Goal: Task Accomplishment & Management: Use online tool/utility

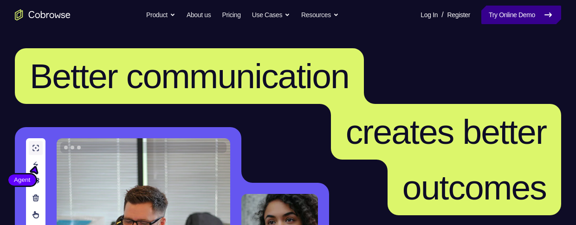
click at [506, 14] on link "Try Online Demo" at bounding box center [521, 15] width 80 height 19
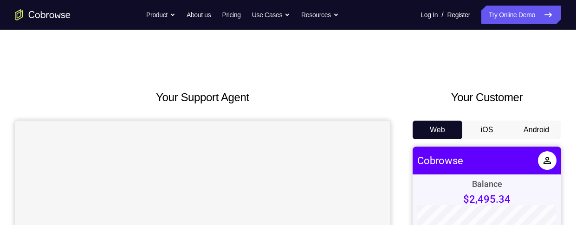
click at [519, 124] on button "Android" at bounding box center [536, 130] width 50 height 19
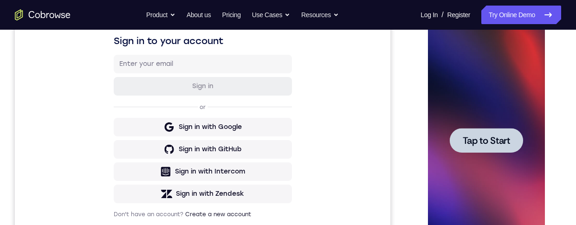
click at [492, 141] on span "Tap to Start" at bounding box center [485, 140] width 47 height 9
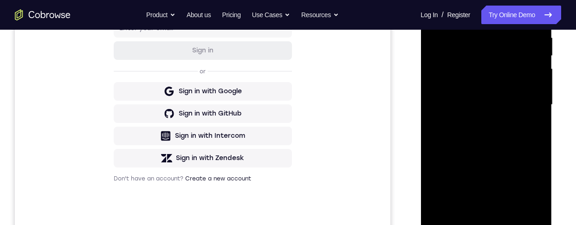
scroll to position [192, 0]
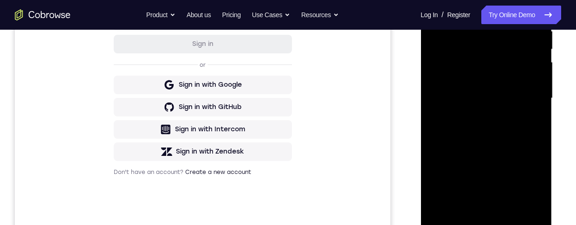
click at [490, 223] on div at bounding box center [485, 98] width 117 height 260
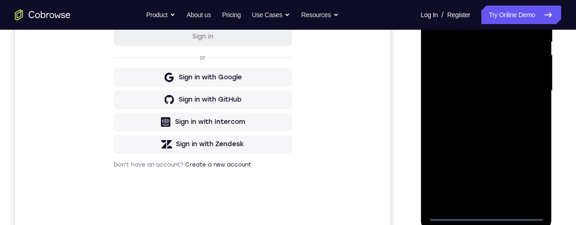
click at [530, 174] on div at bounding box center [485, 91] width 117 height 260
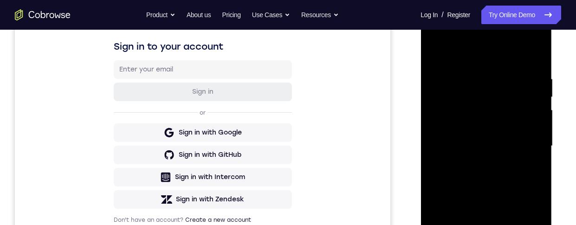
scroll to position [144, 0]
click at [506, 63] on div at bounding box center [485, 147] width 117 height 260
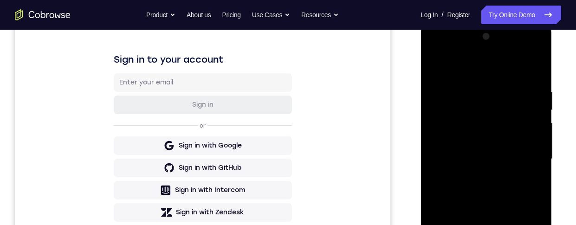
scroll to position [142, 0]
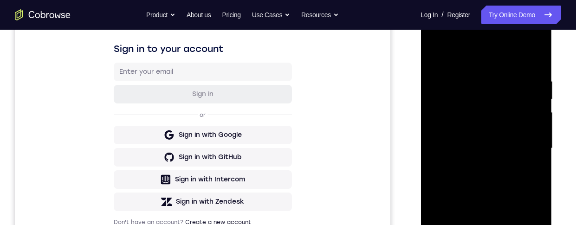
click at [525, 149] on div at bounding box center [485, 149] width 117 height 260
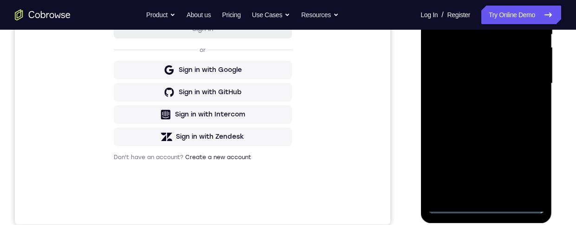
scroll to position [217, 0]
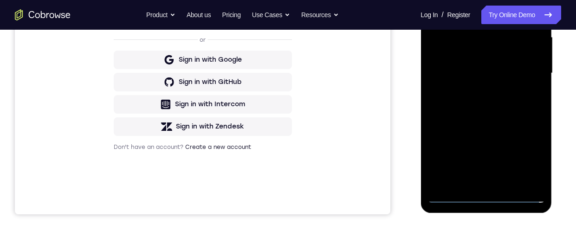
click at [475, 184] on div at bounding box center [485, 73] width 117 height 260
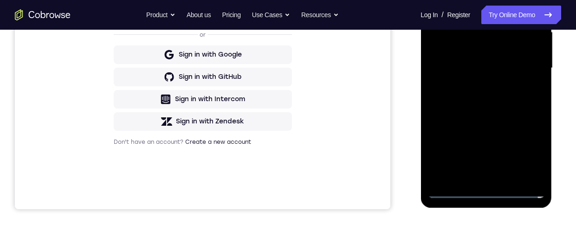
click at [526, 63] on div at bounding box center [485, 68] width 117 height 260
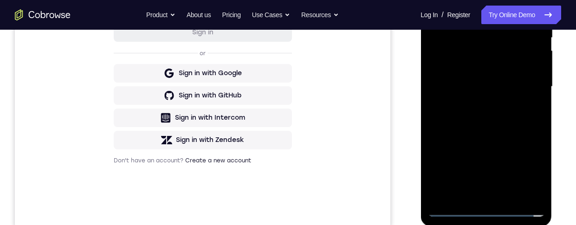
click at [508, 64] on div at bounding box center [485, 87] width 117 height 260
click at [513, 90] on div at bounding box center [485, 87] width 117 height 260
click at [519, 120] on div at bounding box center [485, 87] width 117 height 260
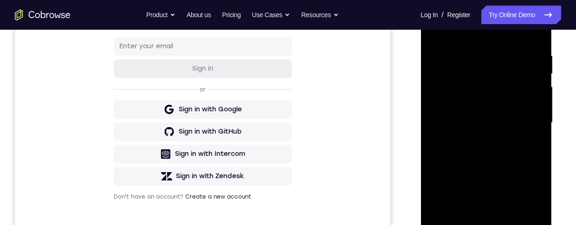
scroll to position [178, 0]
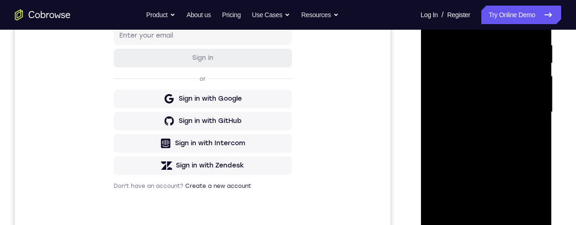
click at [516, 158] on div at bounding box center [485, 112] width 117 height 260
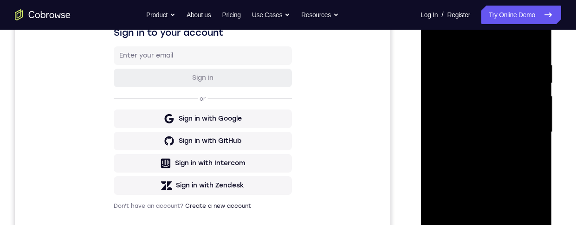
click at [473, 67] on div at bounding box center [485, 132] width 117 height 260
click at [535, 44] on div at bounding box center [485, 132] width 117 height 260
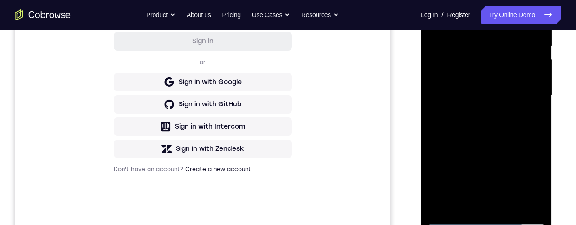
scroll to position [243, 0]
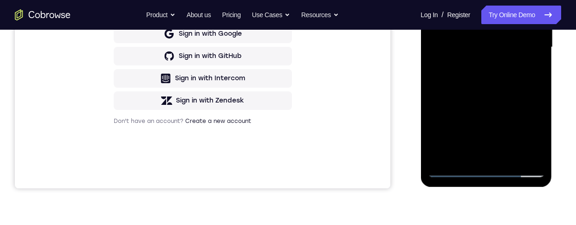
click at [514, 165] on div at bounding box center [485, 47] width 117 height 260
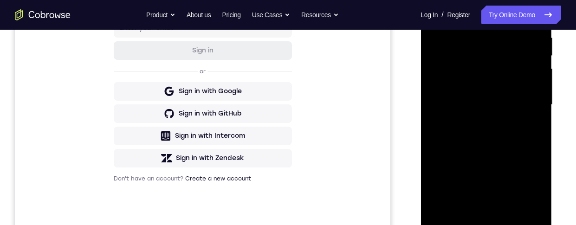
scroll to position [165, 0]
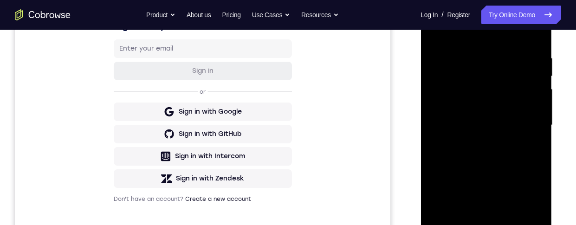
click at [499, 55] on div at bounding box center [485, 125] width 117 height 260
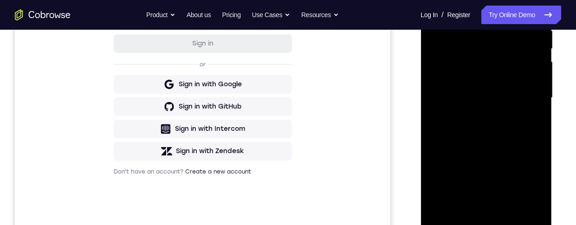
scroll to position [206, 0]
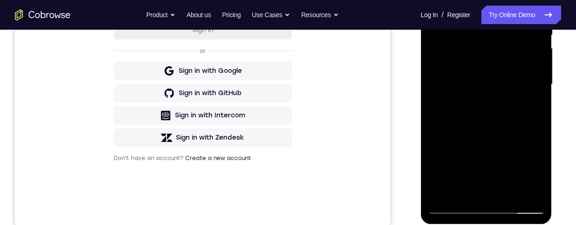
click at [519, 195] on div at bounding box center [485, 85] width 117 height 260
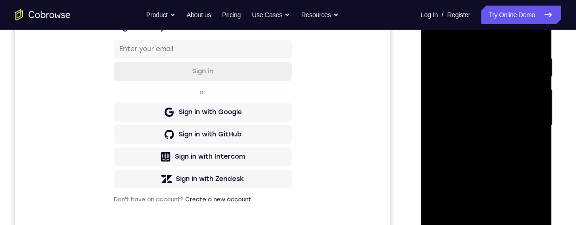
scroll to position [139, 0]
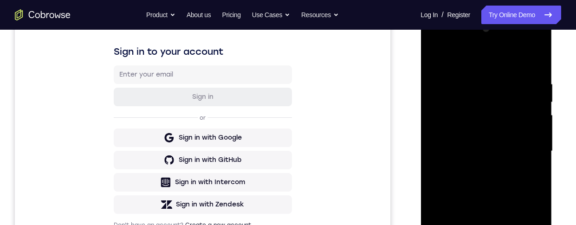
click at [536, 61] on div at bounding box center [485, 151] width 117 height 260
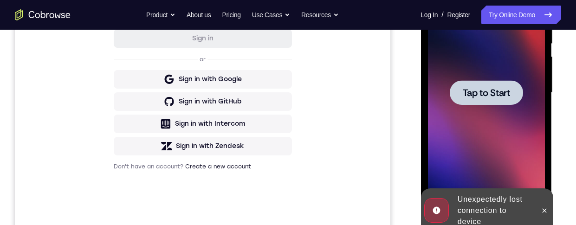
scroll to position [234, 0]
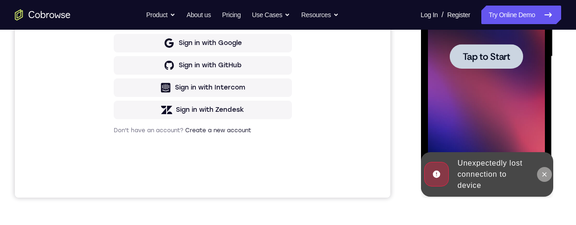
click at [541, 167] on button at bounding box center [543, 174] width 15 height 15
click at [521, 94] on div at bounding box center [485, 57] width 117 height 260
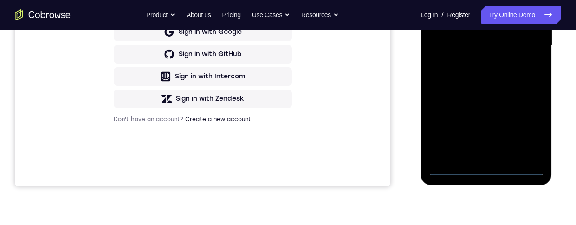
scroll to position [244, 0]
click at [488, 167] on div at bounding box center [485, 46] width 117 height 260
click at [487, 171] on div at bounding box center [485, 46] width 117 height 260
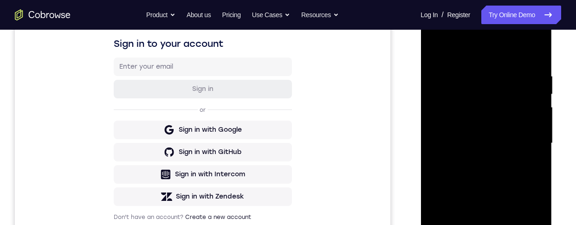
scroll to position [205, 0]
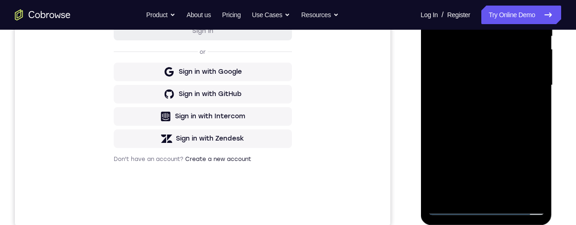
click at [487, 205] on div at bounding box center [485, 85] width 117 height 260
click at [489, 212] on div at bounding box center [485, 85] width 117 height 260
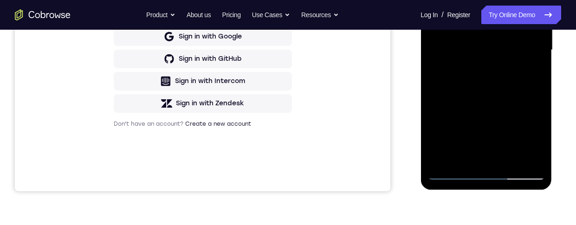
scroll to position [0, 0]
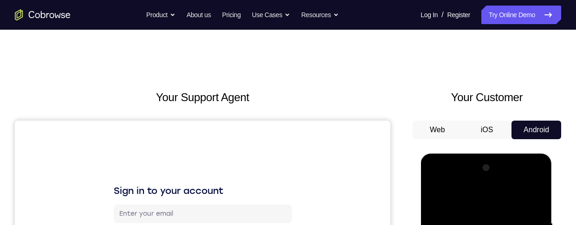
click at [447, 14] on link "Register" at bounding box center [458, 15] width 23 height 19
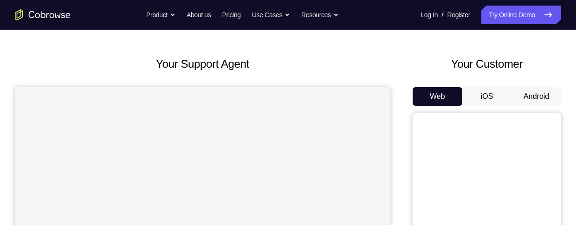
scroll to position [33, 0]
click at [539, 100] on button "Android" at bounding box center [536, 96] width 50 height 19
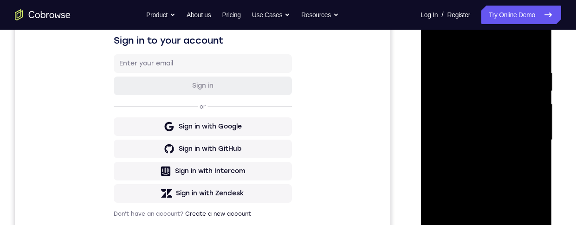
scroll to position [194, 0]
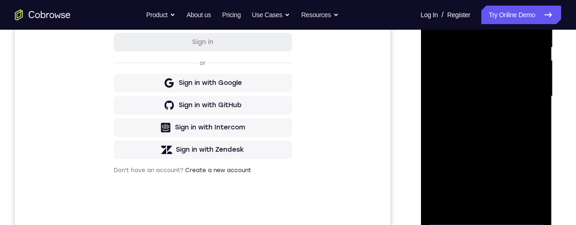
click at [489, 222] on div at bounding box center [485, 97] width 117 height 260
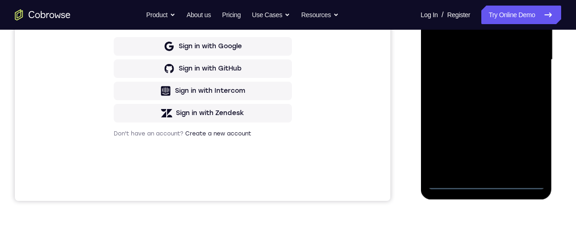
click at [526, 147] on div at bounding box center [485, 60] width 117 height 260
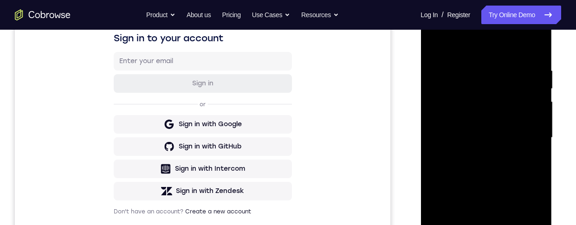
scroll to position [100, 0]
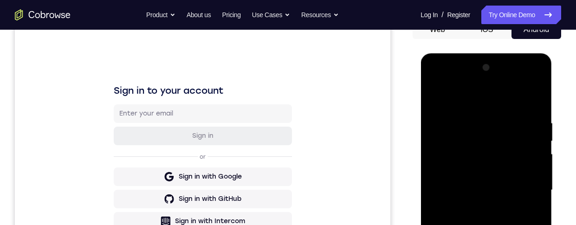
click at [490, 102] on div at bounding box center [485, 190] width 117 height 260
click at [526, 188] on div at bounding box center [485, 190] width 117 height 260
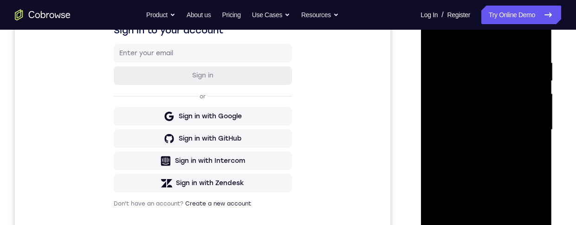
scroll to position [211, 0]
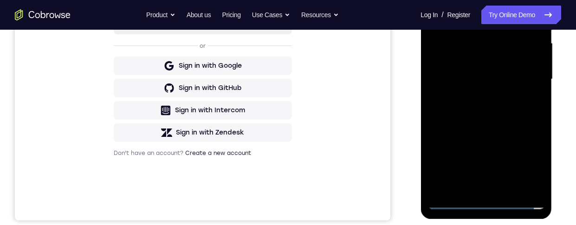
click at [478, 190] on div at bounding box center [485, 79] width 117 height 260
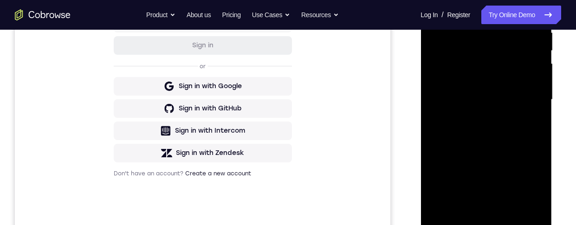
click at [511, 91] on div at bounding box center [485, 100] width 117 height 260
click at [511, 80] on div at bounding box center [485, 100] width 117 height 260
click at [520, 97] on div at bounding box center [485, 100] width 117 height 260
click at [519, 134] on div at bounding box center [485, 100] width 117 height 260
click at [510, 142] on div at bounding box center [485, 100] width 117 height 260
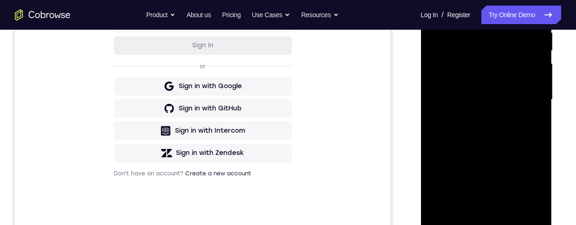
scroll to position [221, 0]
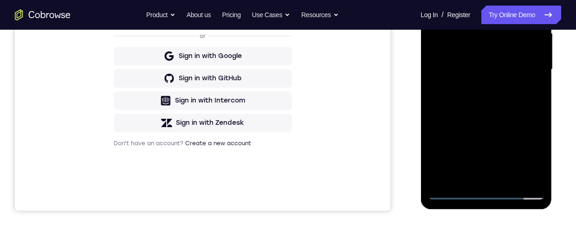
click at [508, 179] on div at bounding box center [485, 70] width 117 height 260
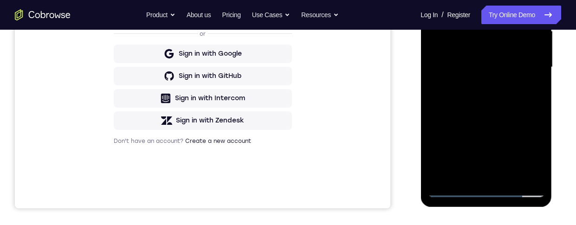
click at [512, 114] on div at bounding box center [485, 67] width 117 height 260
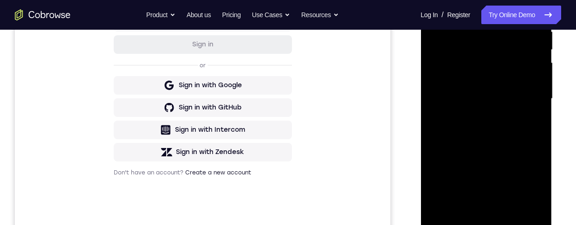
scroll to position [191, 0]
click at [514, 96] on div at bounding box center [485, 99] width 117 height 260
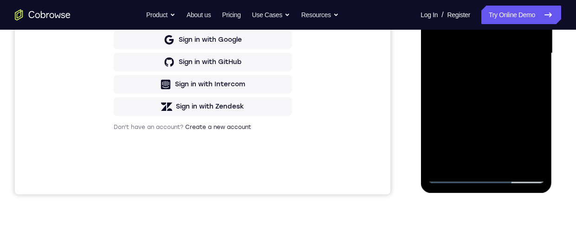
click at [499, 153] on div at bounding box center [485, 53] width 117 height 260
click at [499, 139] on div at bounding box center [485, 53] width 117 height 260
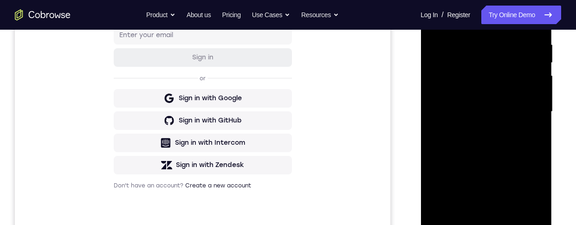
scroll to position [135, 0]
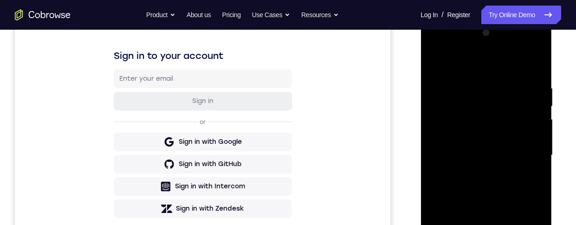
click at [436, 46] on div at bounding box center [485, 156] width 117 height 260
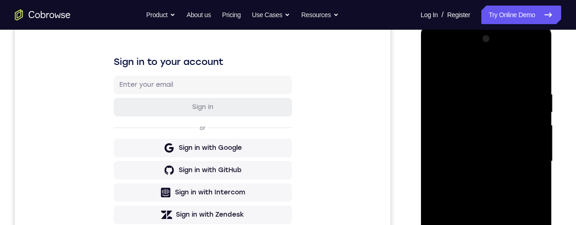
scroll to position [198, 0]
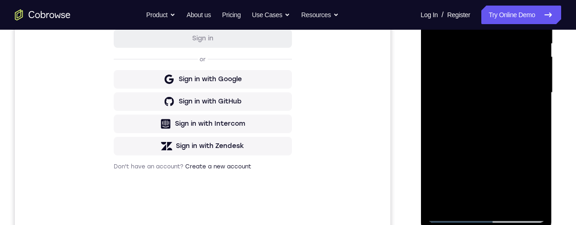
click at [497, 182] on div at bounding box center [485, 93] width 117 height 260
click at [497, 180] on div at bounding box center [485, 93] width 117 height 260
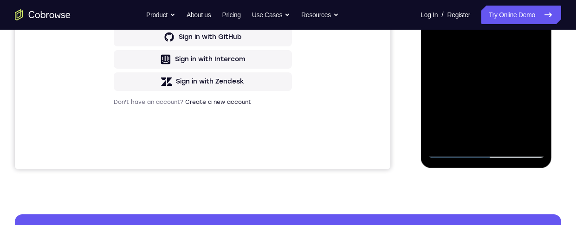
scroll to position [263, 0]
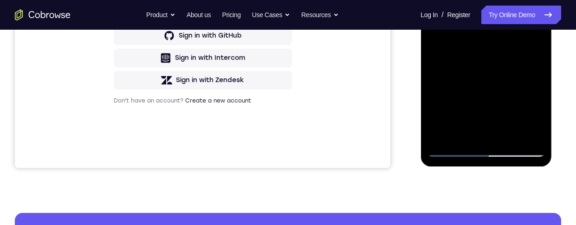
click at [530, 50] on div at bounding box center [485, 27] width 117 height 260
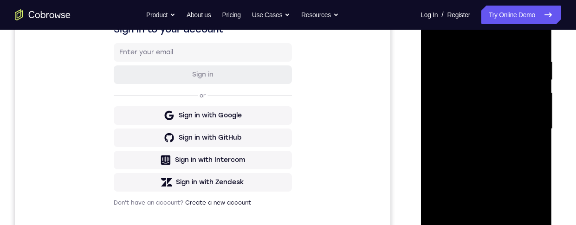
scroll to position [135, 0]
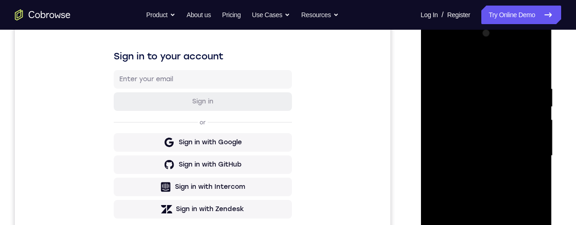
click at [435, 62] on div at bounding box center [485, 156] width 117 height 260
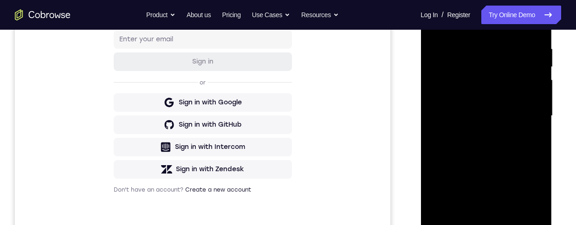
scroll to position [177, 0]
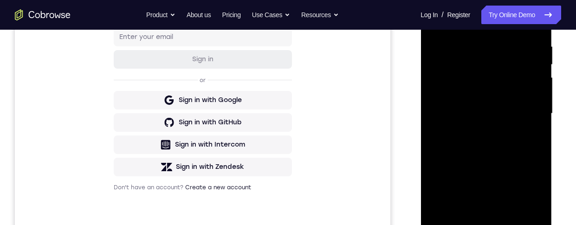
click at [538, 64] on div at bounding box center [485, 114] width 117 height 260
click at [435, 63] on div at bounding box center [485, 114] width 117 height 260
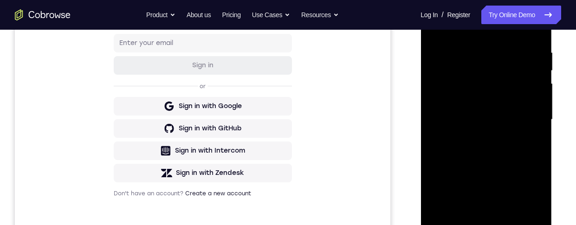
scroll to position [202, 0]
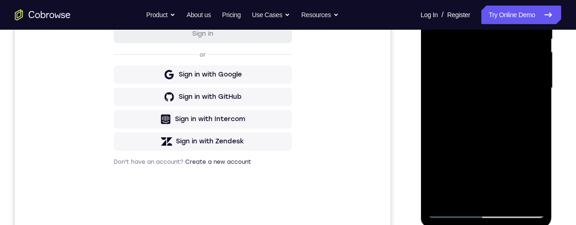
click at [507, 71] on div at bounding box center [485, 88] width 117 height 260
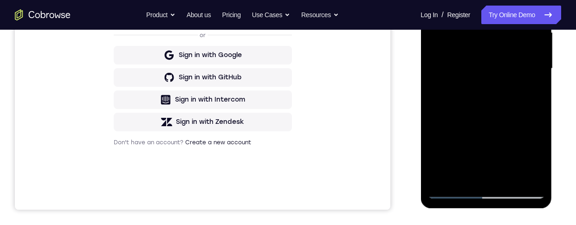
scroll to position [240, 0]
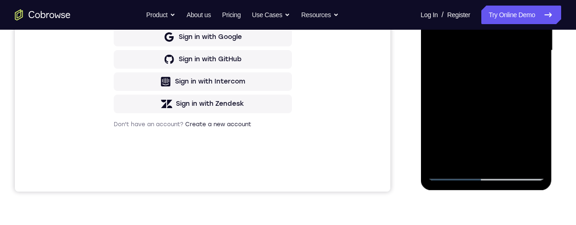
click at [479, 134] on div at bounding box center [485, 51] width 117 height 260
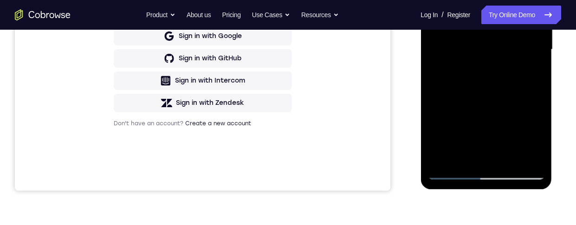
click at [475, 139] on div at bounding box center [485, 50] width 117 height 260
click at [528, 71] on div at bounding box center [485, 50] width 117 height 260
click at [467, 157] on div at bounding box center [485, 50] width 117 height 260
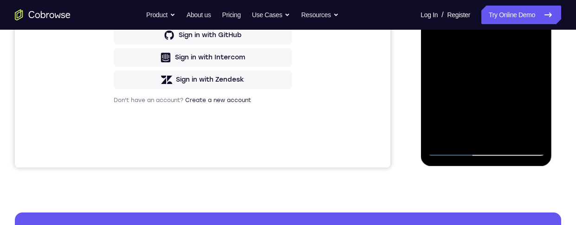
click at [512, 78] on div at bounding box center [485, 27] width 117 height 260
click at [512, 81] on div at bounding box center [485, 27] width 117 height 260
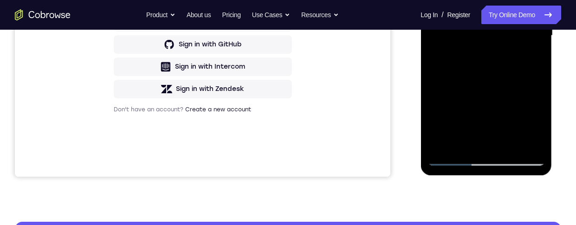
click at [532, 51] on div at bounding box center [485, 36] width 117 height 260
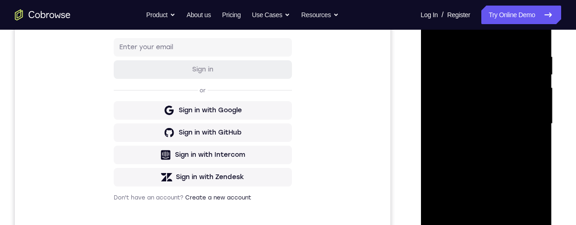
scroll to position [146, 0]
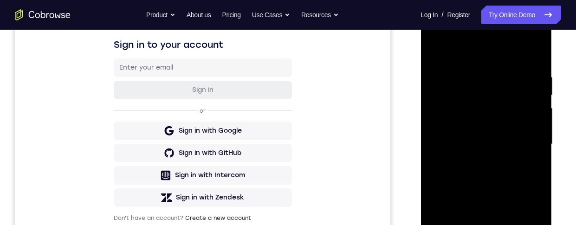
click at [435, 50] on div at bounding box center [485, 144] width 117 height 260
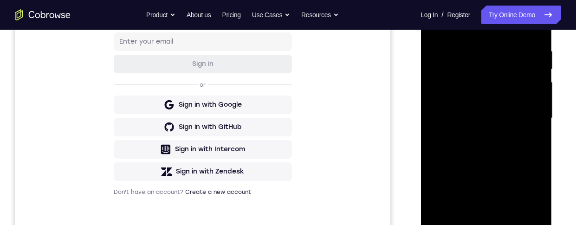
scroll to position [176, 0]
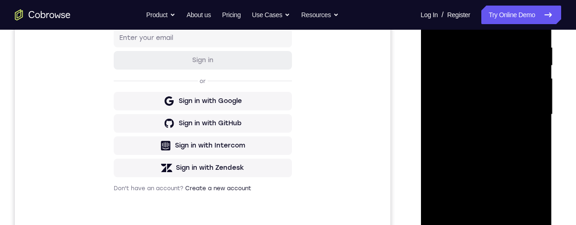
click at [513, 135] on div at bounding box center [485, 115] width 117 height 260
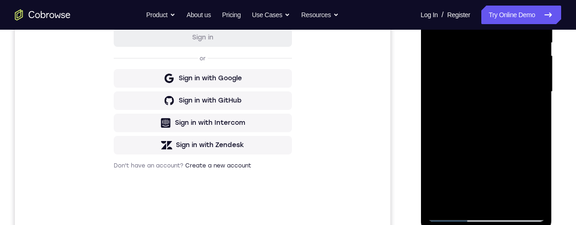
scroll to position [229, 0]
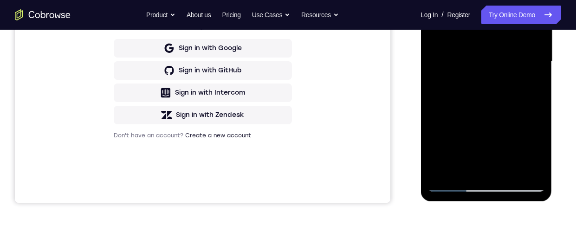
click at [511, 114] on div at bounding box center [485, 62] width 117 height 260
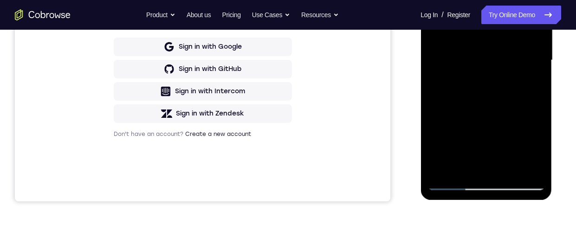
click at [513, 111] on div at bounding box center [485, 60] width 117 height 260
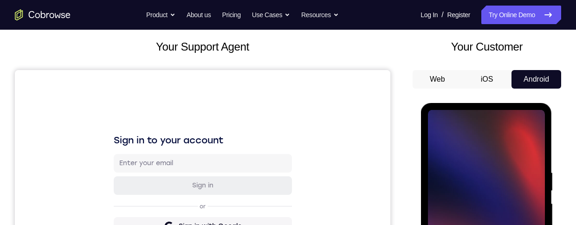
scroll to position [117, 0]
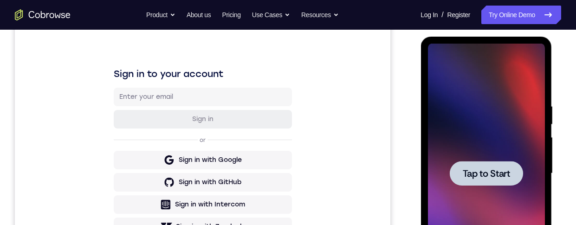
click at [469, 139] on div at bounding box center [485, 174] width 117 height 260
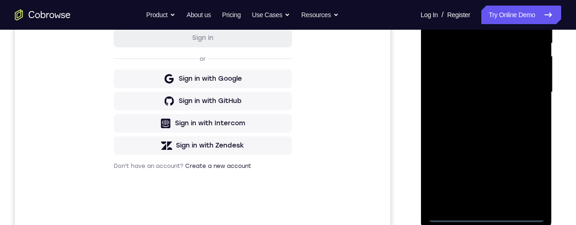
scroll to position [225, 0]
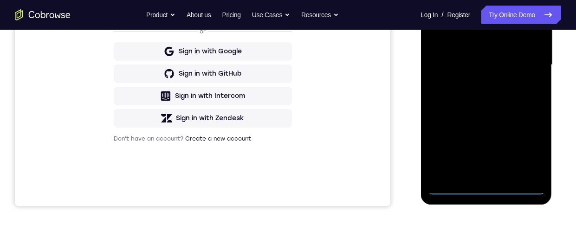
click at [488, 193] on div at bounding box center [485, 65] width 117 height 260
click at [529, 156] on div at bounding box center [485, 65] width 117 height 260
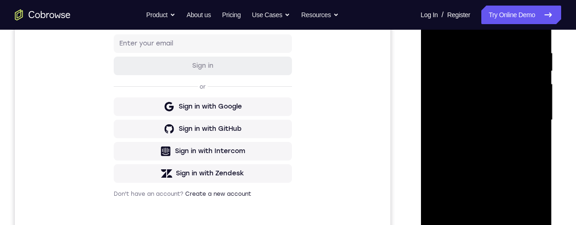
scroll to position [142, 0]
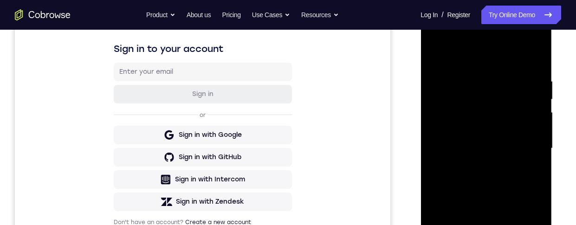
click at [494, 59] on div at bounding box center [485, 149] width 117 height 260
click at [524, 146] on div at bounding box center [485, 149] width 117 height 260
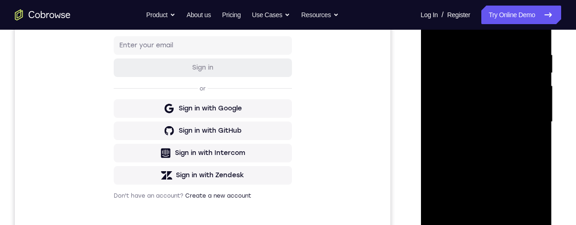
click at [477, 140] on div at bounding box center [485, 122] width 117 height 260
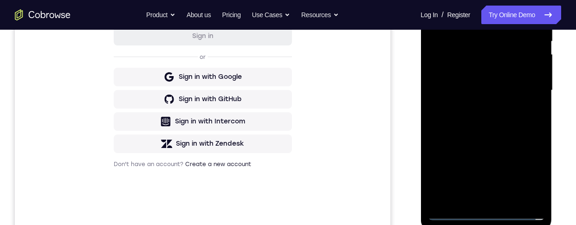
click at [468, 80] on div at bounding box center [485, 91] width 117 height 260
click at [507, 71] on div at bounding box center [485, 91] width 117 height 260
click at [514, 92] on div at bounding box center [485, 91] width 117 height 260
click at [520, 123] on div at bounding box center [485, 91] width 117 height 260
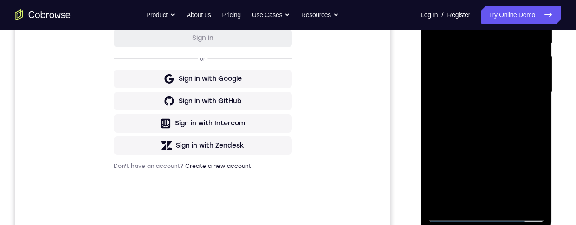
click at [507, 135] on div at bounding box center [485, 92] width 117 height 260
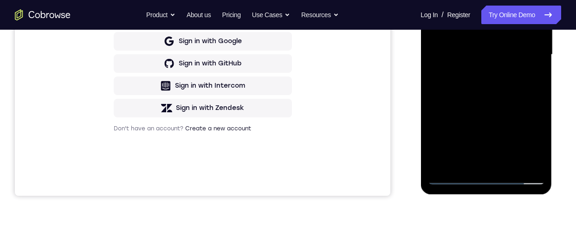
click at [509, 164] on div at bounding box center [485, 55] width 117 height 260
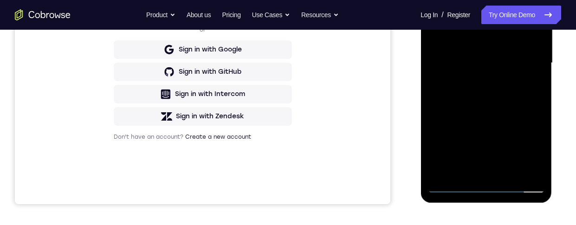
scroll to position [223, 0]
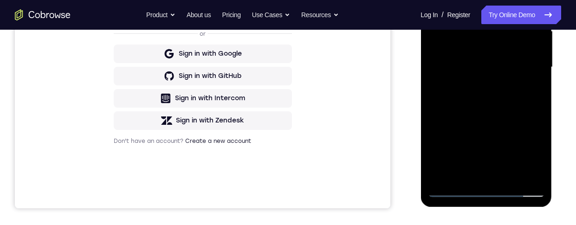
click at [504, 117] on div at bounding box center [485, 67] width 117 height 260
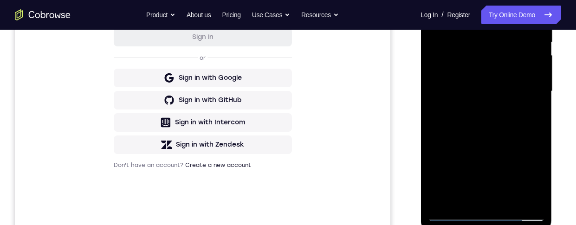
click at [500, 109] on div at bounding box center [485, 92] width 117 height 260
click at [512, 145] on div at bounding box center [485, 92] width 117 height 260
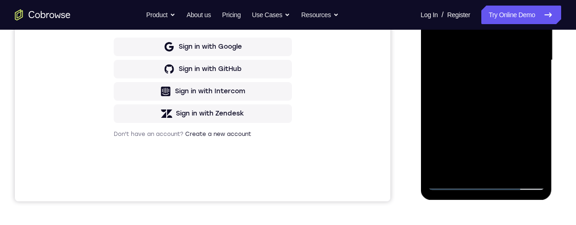
click at [517, 110] on div at bounding box center [485, 60] width 117 height 260
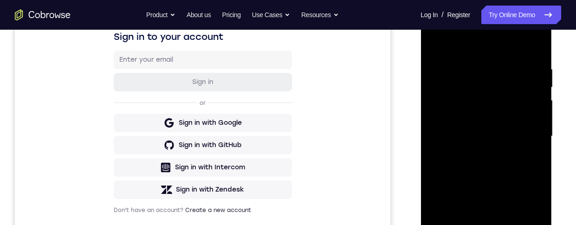
scroll to position [148, 0]
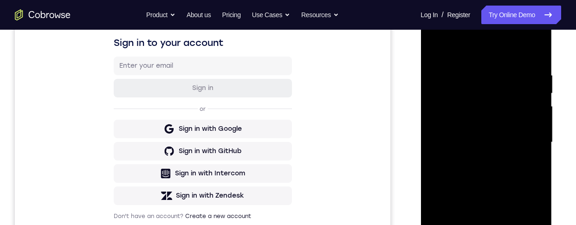
click at [527, 54] on div at bounding box center [485, 143] width 117 height 260
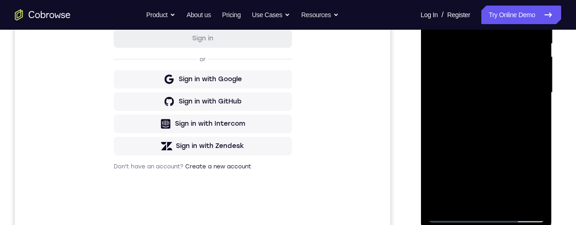
scroll to position [216, 0]
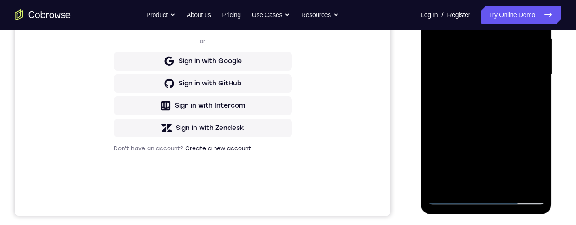
click at [514, 126] on div at bounding box center [485, 75] width 117 height 260
click at [464, 181] on div at bounding box center [485, 75] width 117 height 260
click at [511, 129] on div at bounding box center [485, 75] width 117 height 260
click at [511, 128] on div at bounding box center [485, 75] width 117 height 260
click at [527, 88] on div at bounding box center [485, 75] width 117 height 260
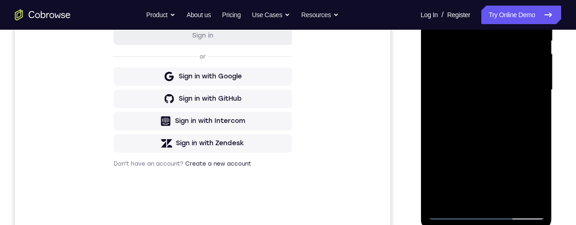
scroll to position [218, 0]
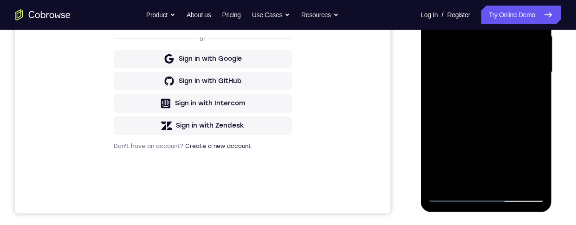
click at [536, 164] on div at bounding box center [485, 72] width 117 height 260
click at [537, 164] on div at bounding box center [485, 72] width 117 height 260
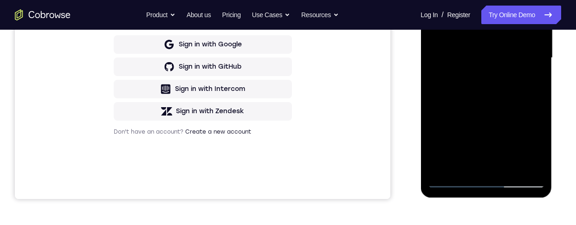
scroll to position [237, 0]
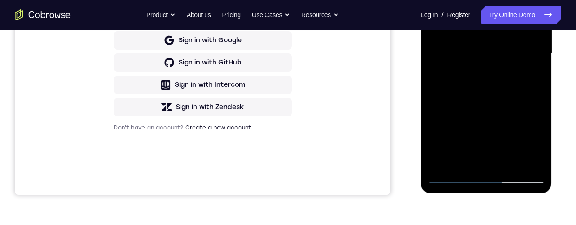
click at [499, 79] on div at bounding box center [485, 54] width 117 height 260
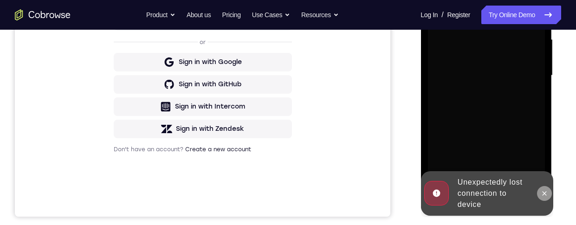
click at [540, 187] on button at bounding box center [543, 193] width 15 height 15
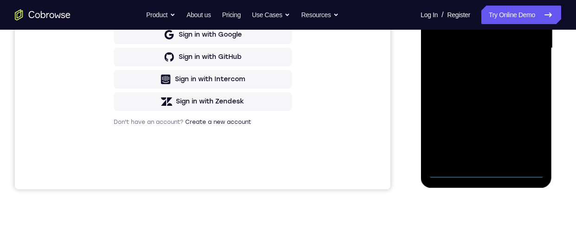
scroll to position [249, 0]
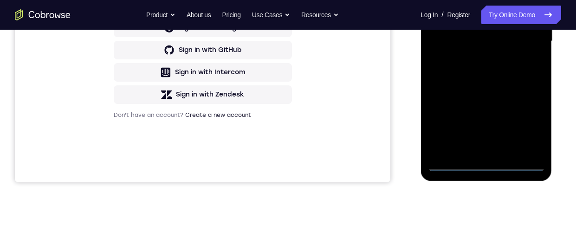
click at [485, 167] on div at bounding box center [485, 41] width 117 height 260
click at [490, 170] on div at bounding box center [485, 41] width 117 height 260
click at [528, 117] on div at bounding box center [485, 41] width 117 height 260
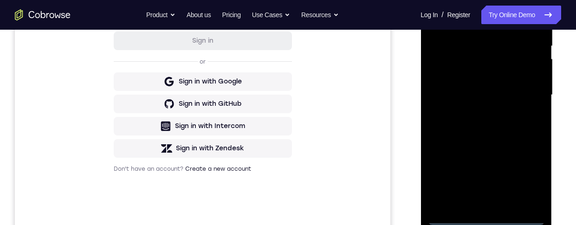
scroll to position [138, 0]
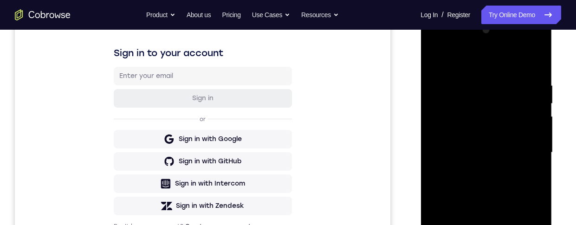
click at [499, 64] on div at bounding box center [485, 153] width 117 height 260
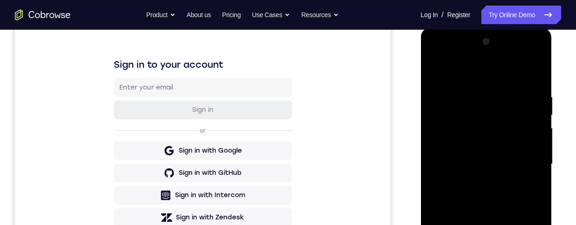
scroll to position [161, 0]
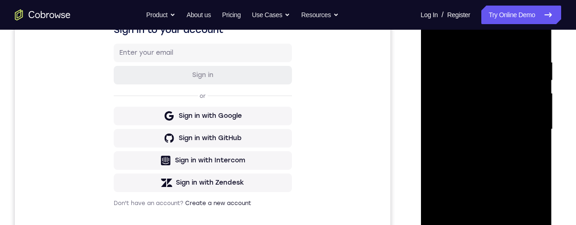
click at [530, 133] on div at bounding box center [485, 130] width 117 height 260
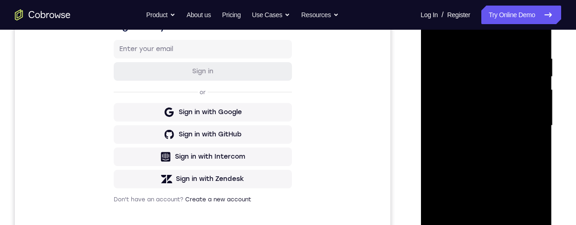
scroll to position [177, 0]
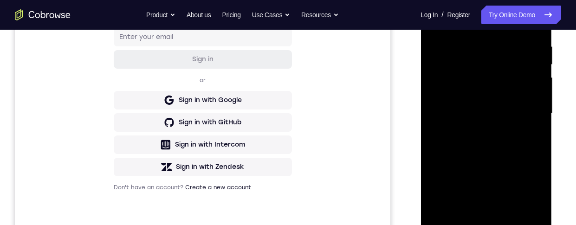
click at [478, 133] on div at bounding box center [485, 114] width 117 height 260
click at [508, 103] on div at bounding box center [485, 114] width 117 height 260
click at [510, 98] on div at bounding box center [485, 114] width 117 height 260
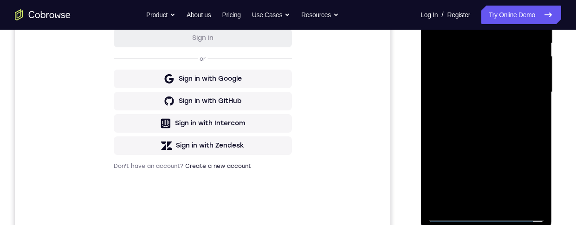
click at [509, 94] on div at bounding box center [485, 92] width 117 height 260
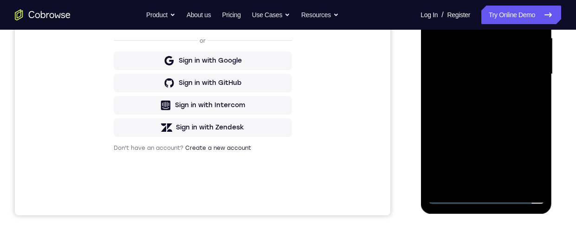
click at [518, 107] on div at bounding box center [485, 74] width 117 height 260
click at [512, 118] on div at bounding box center [485, 74] width 117 height 260
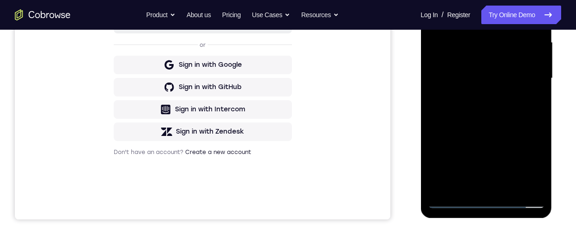
scroll to position [213, 0]
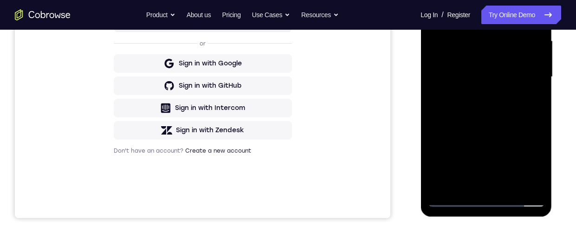
click at [513, 118] on div at bounding box center [485, 77] width 117 height 260
click at [510, 186] on div at bounding box center [485, 77] width 117 height 260
click at [502, 127] on div at bounding box center [485, 77] width 117 height 260
click at [514, 51] on div at bounding box center [485, 77] width 117 height 260
click at [532, 167] on div at bounding box center [485, 77] width 117 height 260
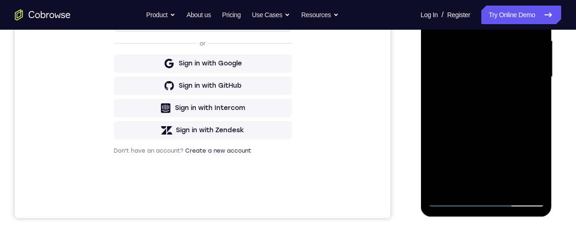
click at [532, 97] on div at bounding box center [485, 77] width 117 height 260
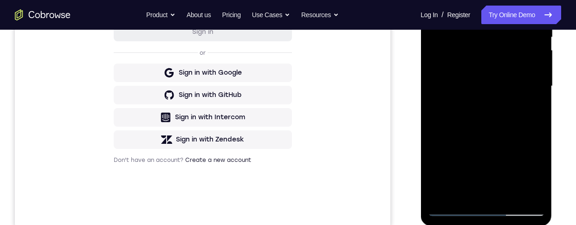
click at [464, 194] on div at bounding box center [485, 86] width 117 height 260
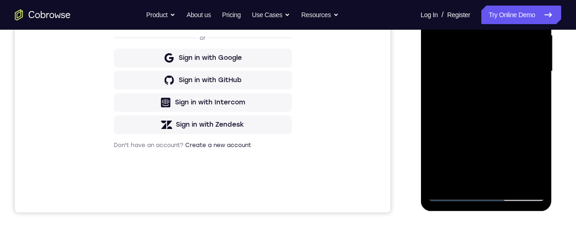
click at [510, 128] on div at bounding box center [485, 72] width 117 height 260
click at [510, 126] on div at bounding box center [485, 72] width 117 height 260
click at [528, 84] on div at bounding box center [485, 72] width 117 height 260
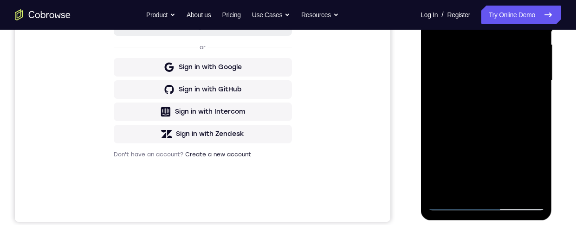
click at [436, 0] on div at bounding box center [485, 81] width 117 height 260
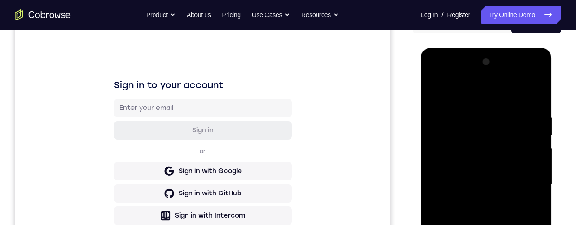
scroll to position [145, 0]
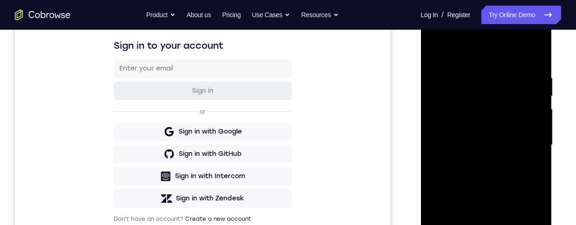
click at [437, 52] on div at bounding box center [485, 145] width 117 height 260
click at [506, 224] on div at bounding box center [485, 145] width 117 height 260
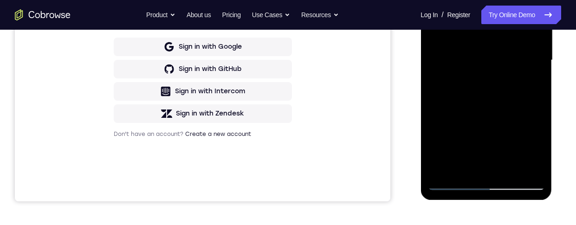
click at [492, 97] on div at bounding box center [485, 60] width 117 height 260
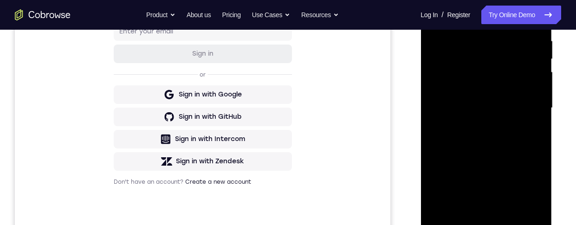
click at [537, 199] on div at bounding box center [485, 108] width 117 height 260
click at [534, 129] on div at bounding box center [485, 108] width 117 height 260
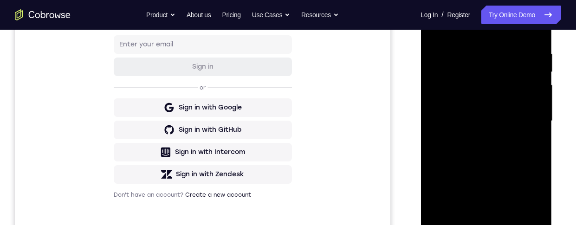
scroll to position [164, 0]
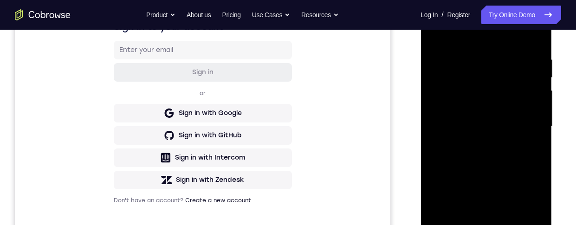
click at [536, 218] on div at bounding box center [485, 127] width 117 height 260
click at [524, 151] on div at bounding box center [485, 127] width 117 height 260
click at [532, 152] on div at bounding box center [485, 127] width 117 height 260
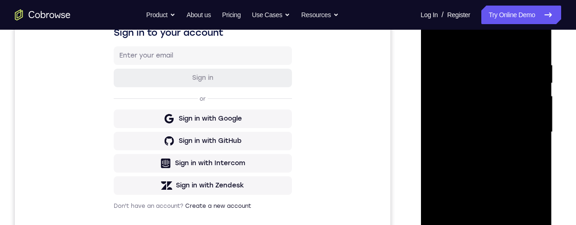
scroll to position [151, 0]
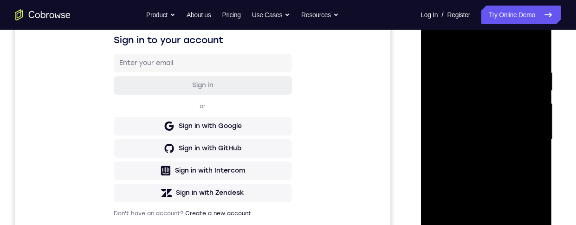
click at [437, 50] on div at bounding box center [485, 140] width 117 height 260
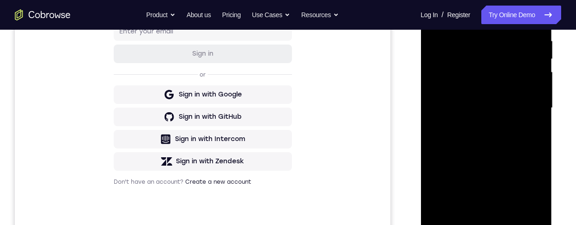
scroll to position [187, 0]
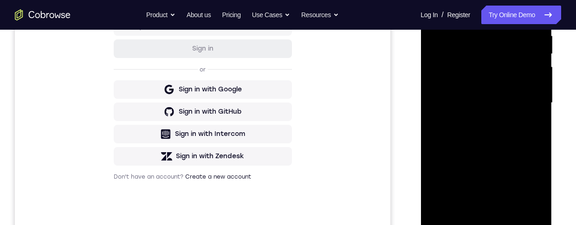
click at [512, 100] on div at bounding box center [485, 103] width 117 height 260
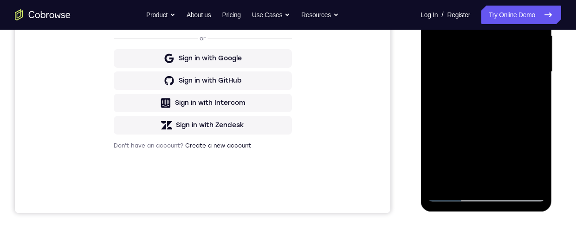
click at [502, 159] on div at bounding box center [485, 72] width 117 height 260
click at [510, 163] on div at bounding box center [485, 72] width 117 height 260
click at [507, 161] on div at bounding box center [485, 72] width 117 height 260
click at [467, 183] on div at bounding box center [485, 72] width 117 height 260
click at [512, 144] on div at bounding box center [485, 72] width 117 height 260
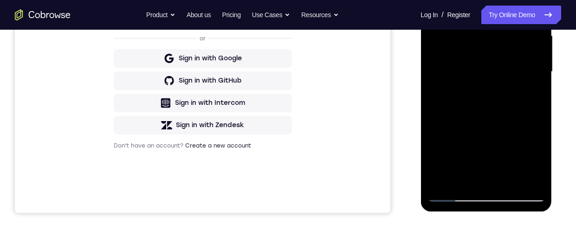
click at [512, 143] on div at bounding box center [485, 72] width 117 height 260
click at [531, 89] on div at bounding box center [485, 72] width 117 height 260
click at [536, 98] on div at bounding box center [485, 72] width 117 height 260
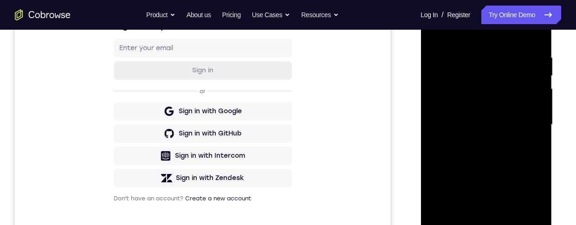
scroll to position [141, 0]
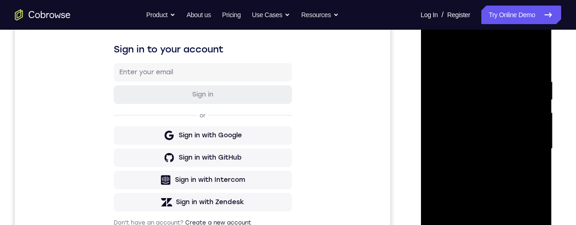
click at [437, 58] on div at bounding box center [485, 149] width 117 height 260
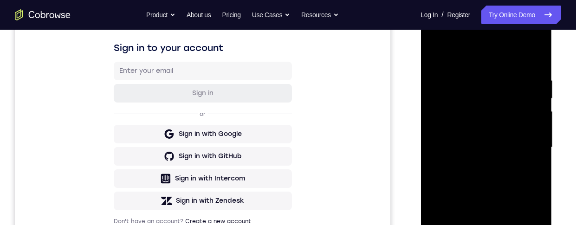
scroll to position [128, 0]
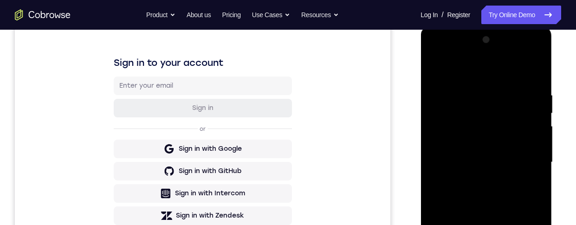
click at [436, 69] on div at bounding box center [485, 162] width 117 height 260
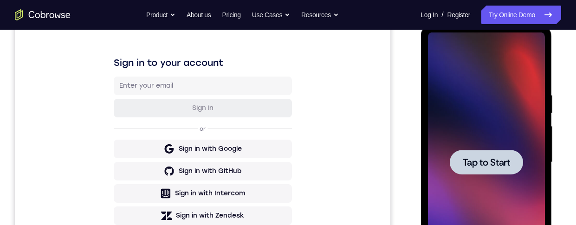
click at [504, 95] on div at bounding box center [485, 162] width 117 height 260
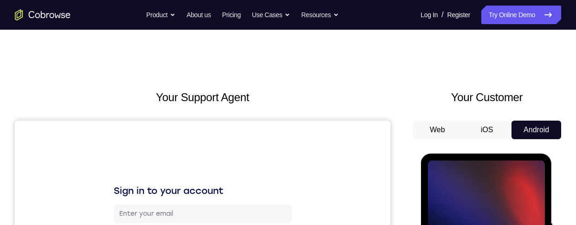
scroll to position [165, 0]
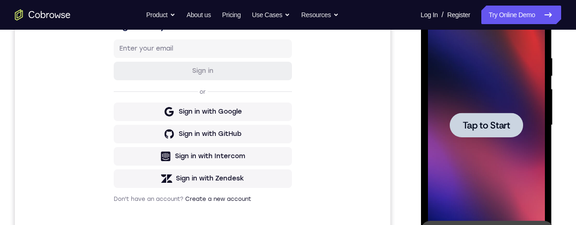
click at [472, 130] on span "Tap to Start" at bounding box center [485, 125] width 47 height 9
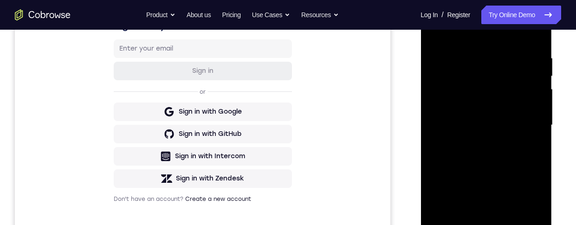
scroll to position [255, 0]
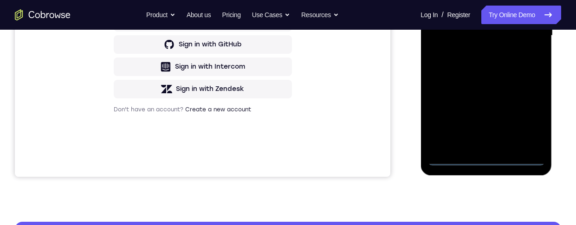
click at [485, 158] on div at bounding box center [485, 36] width 117 height 260
click at [526, 120] on div at bounding box center [485, 36] width 117 height 260
click at [504, 0] on div at bounding box center [485, 36] width 117 height 260
click at [522, 34] on div at bounding box center [485, 36] width 117 height 260
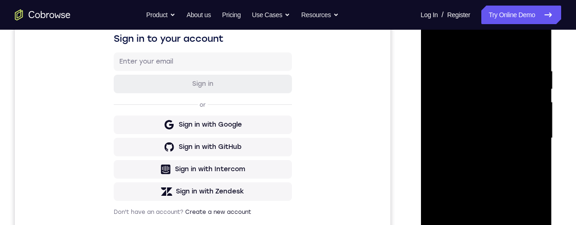
click at [476, 154] on div at bounding box center [485, 138] width 117 height 260
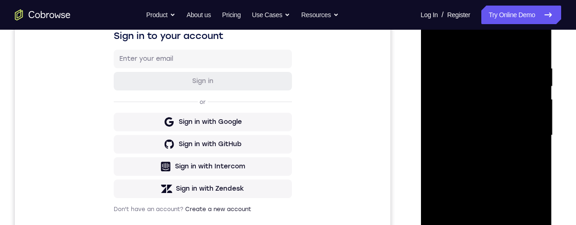
click at [482, 129] on div at bounding box center [485, 136] width 117 height 260
click at [491, 119] on div at bounding box center [485, 136] width 117 height 260
click at [502, 136] on div at bounding box center [485, 136] width 117 height 260
click at [500, 167] on div at bounding box center [485, 136] width 117 height 260
click at [510, 174] on div at bounding box center [485, 136] width 117 height 260
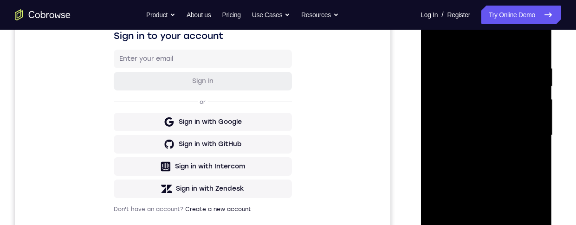
click at [531, 57] on div at bounding box center [485, 136] width 117 height 260
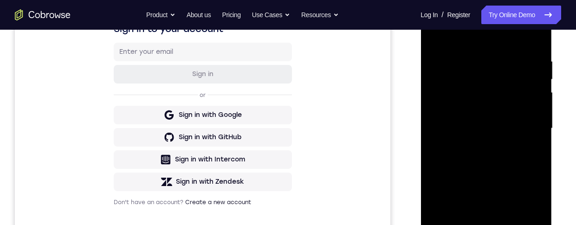
click at [520, 224] on div at bounding box center [485, 129] width 117 height 260
click at [532, 39] on div at bounding box center [485, 129] width 117 height 260
click at [538, 165] on div at bounding box center [485, 129] width 117 height 260
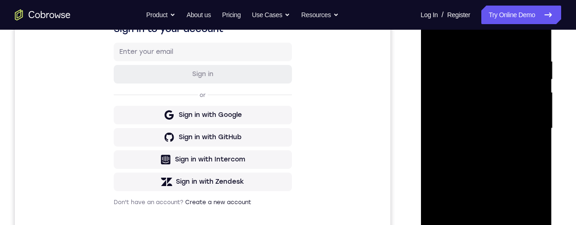
drag, startPoint x: 513, startPoint y: 162, endPoint x: 496, endPoint y: 101, distance: 63.6
click at [496, 103] on div at bounding box center [485, 129] width 117 height 260
drag, startPoint x: 498, startPoint y: 184, endPoint x: 495, endPoint y: 130, distance: 54.4
click at [495, 130] on div at bounding box center [485, 129] width 117 height 260
click at [538, 135] on div at bounding box center [485, 129] width 117 height 260
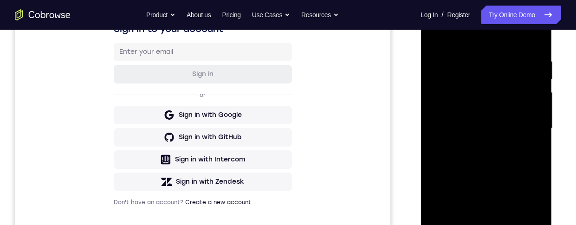
click at [433, 186] on div at bounding box center [485, 129] width 117 height 260
click at [534, 160] on div at bounding box center [485, 129] width 117 height 260
click at [499, 189] on div at bounding box center [485, 129] width 117 height 260
click at [500, 192] on div at bounding box center [485, 129] width 117 height 260
click at [536, 164] on div at bounding box center [485, 129] width 117 height 260
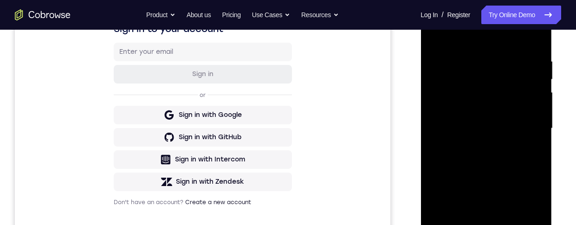
click at [538, 164] on div at bounding box center [485, 129] width 117 height 260
click at [507, 224] on div at bounding box center [485, 129] width 117 height 260
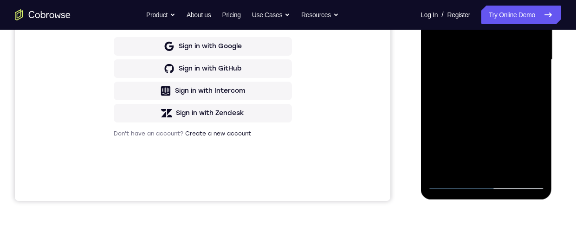
click at [508, 111] on div at bounding box center [485, 60] width 117 height 260
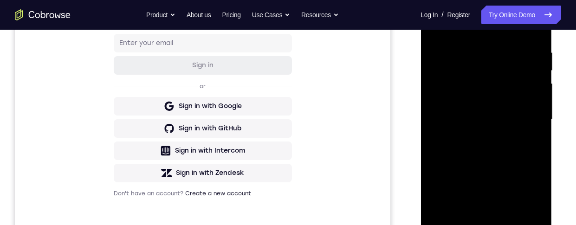
scroll to position [148, 0]
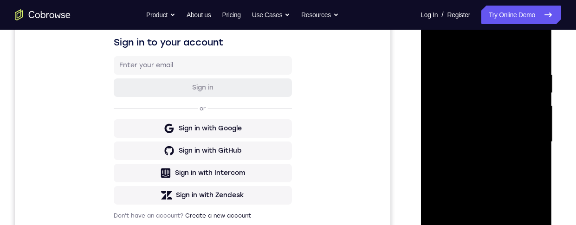
click at [440, 48] on div at bounding box center [485, 142] width 117 height 260
click at [509, 224] on div at bounding box center [485, 142] width 117 height 260
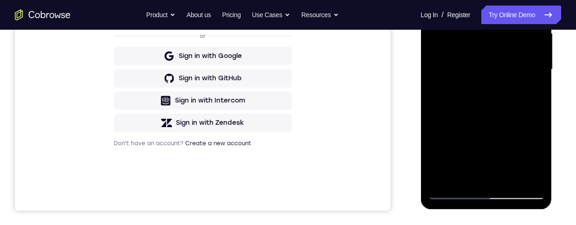
click at [500, 40] on div at bounding box center [485, 70] width 117 height 260
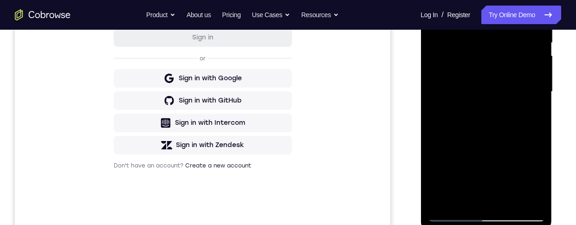
click at [528, 116] on div at bounding box center [485, 92] width 117 height 260
click at [536, 179] on div at bounding box center [485, 92] width 117 height 260
click at [531, 114] on div at bounding box center [485, 92] width 117 height 260
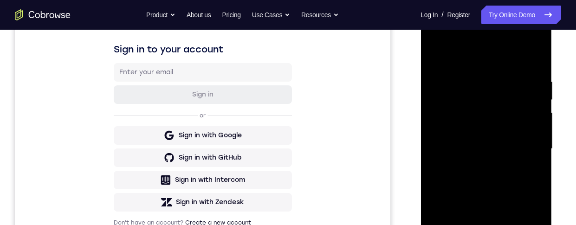
click at [531, 170] on div at bounding box center [485, 149] width 117 height 260
click at [525, 169] on div at bounding box center [485, 149] width 117 height 260
click at [538, 171] on div at bounding box center [485, 149] width 117 height 260
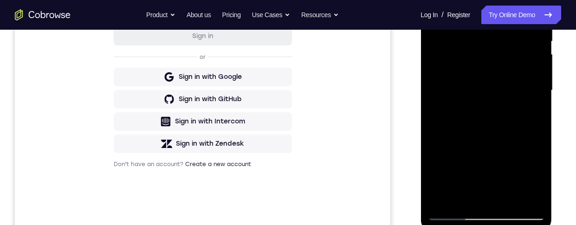
scroll to position [204, 0]
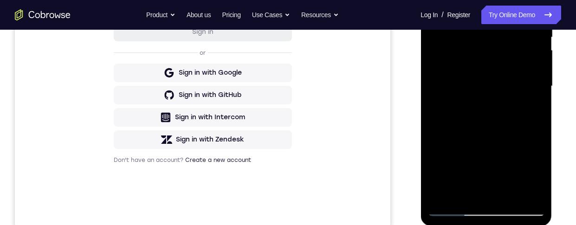
click at [532, 191] on div at bounding box center [485, 86] width 117 height 260
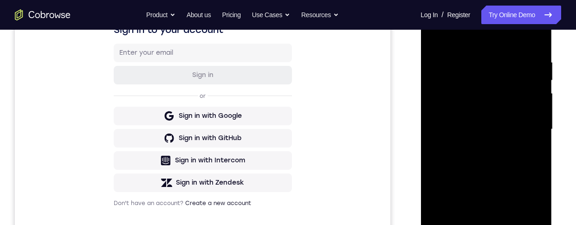
scroll to position [131, 0]
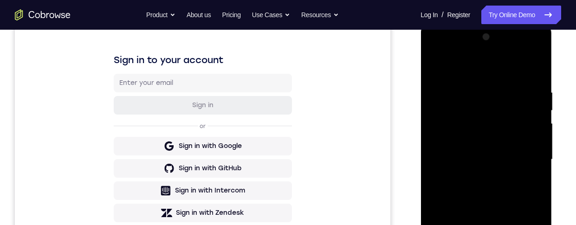
click at [440, 65] on div at bounding box center [485, 160] width 117 height 260
click at [439, 66] on div at bounding box center [485, 160] width 117 height 260
click at [440, 64] on div at bounding box center [485, 160] width 117 height 260
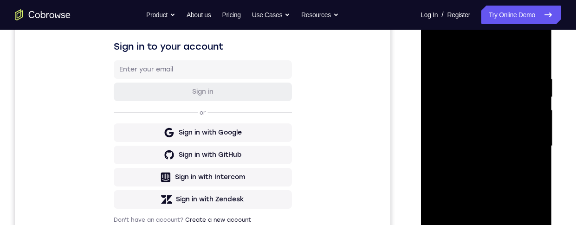
click at [517, 81] on div at bounding box center [485, 146] width 117 height 260
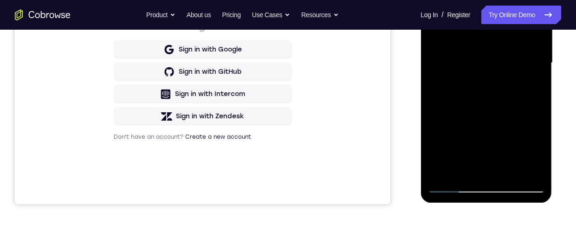
scroll to position [228, 0]
